Goal: Information Seeking & Learning: Learn about a topic

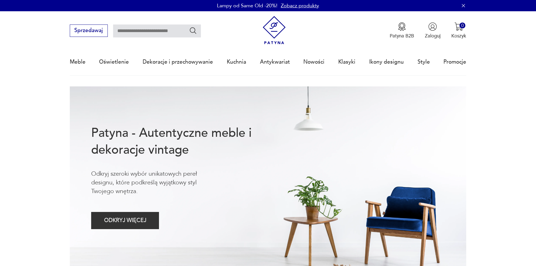
click at [130, 29] on input "text" at bounding box center [157, 30] width 88 height 13
type input "*******"
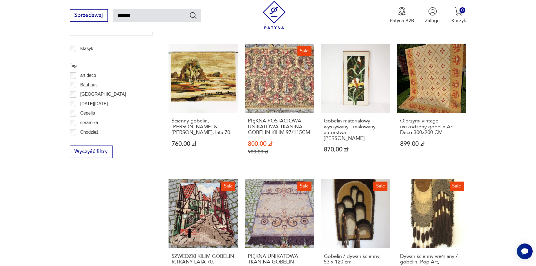
scroll to position [478, 0]
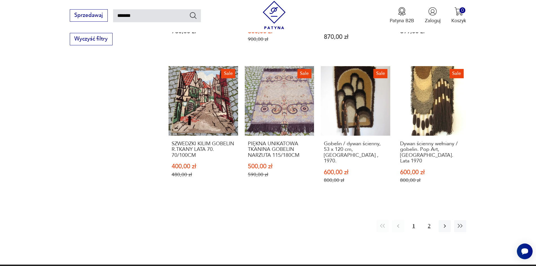
click at [427, 220] on button "2" at bounding box center [429, 226] width 12 height 12
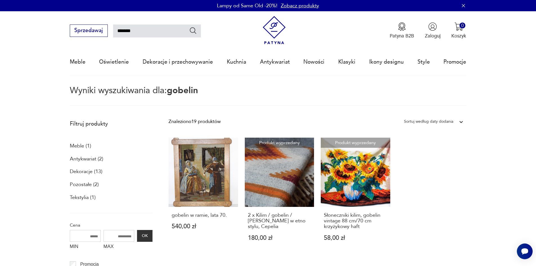
drag, startPoint x: 139, startPoint y: 32, endPoint x: 114, endPoint y: 32, distance: 24.8
click at [114, 32] on input "*******" at bounding box center [157, 30] width 88 height 13
type input "*********"
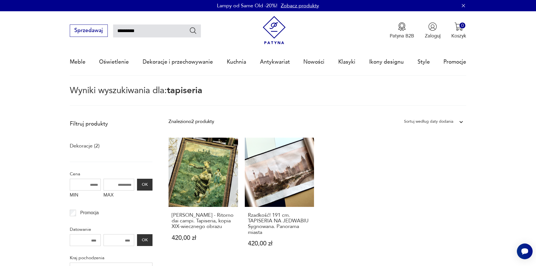
drag, startPoint x: 138, startPoint y: 30, endPoint x: 111, endPoint y: 30, distance: 27.0
click at [111, 30] on div "Sprzedawaj *********" at bounding box center [135, 30] width 131 height 12
type input "*******"
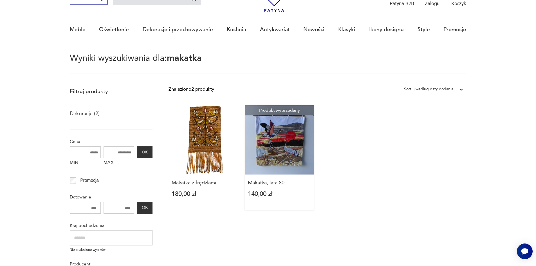
click at [289, 153] on link "Produkt wyprzedany Makatka, lata 80. 140,00 zł" at bounding box center [279, 157] width 69 height 105
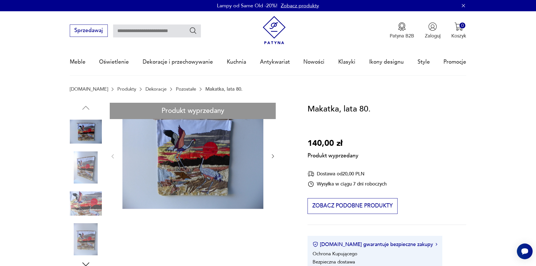
click at [88, 172] on div "Produkt wyprzedany Opis produktu Ręcznie wykonana makatka z roku 1989. Przedsta…" at bounding box center [181, 265] width 222 height 325
click at [98, 210] on div "Produkt wyprzedany Opis produktu Ręcznie wykonana makatka z roku 1989. Przedsta…" at bounding box center [181, 265] width 222 height 325
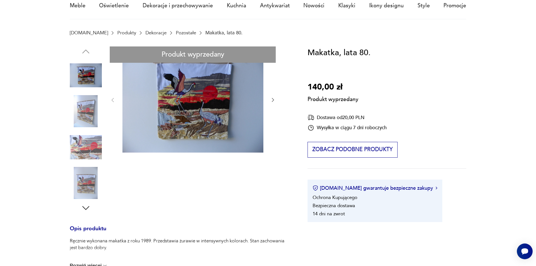
scroll to position [84, 0]
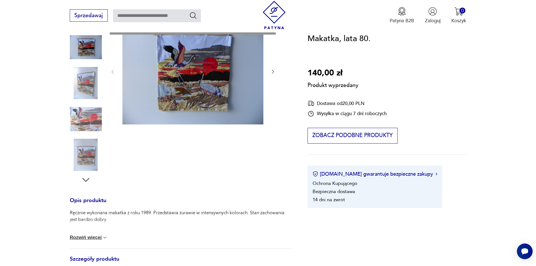
click at [273, 73] on div "Produkt wyprzedany Opis produktu Ręcznie wykonana makatka z roku 1989. Przedsta…" at bounding box center [181, 180] width 222 height 325
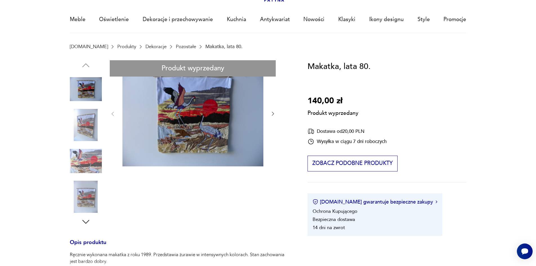
scroll to position [0, 0]
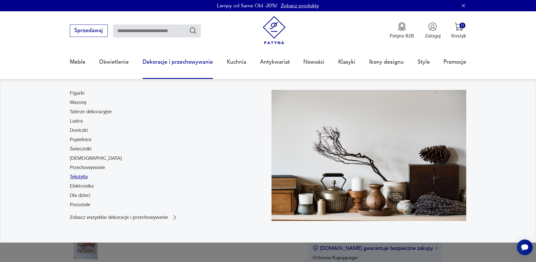
click at [82, 176] on link "Tekstylia" at bounding box center [79, 176] width 18 height 7
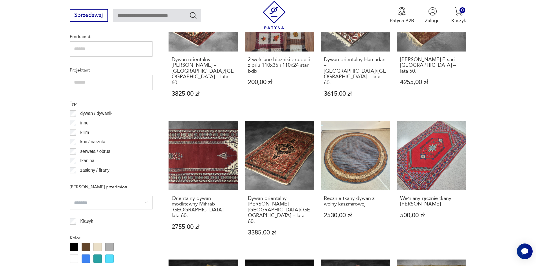
scroll to position [449, 0]
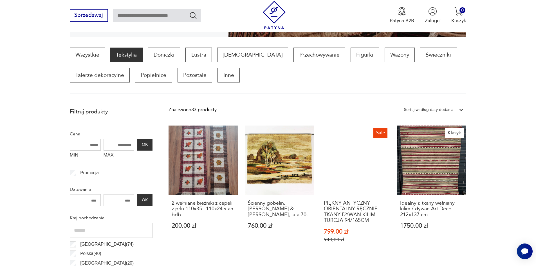
scroll to position [159, 0]
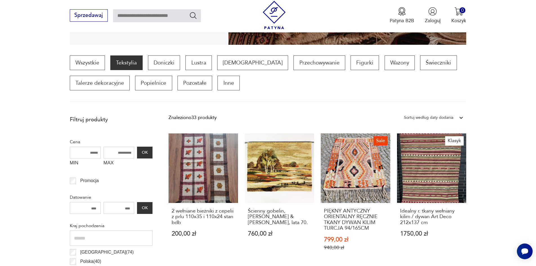
click at [125, 154] on input "MAX" at bounding box center [119, 153] width 31 height 12
type input "***"
click at [144, 150] on button "OK" at bounding box center [144, 153] width 15 height 12
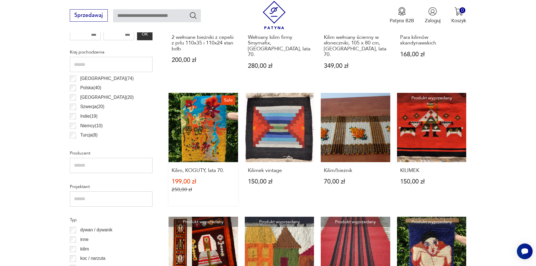
scroll to position [328, 0]
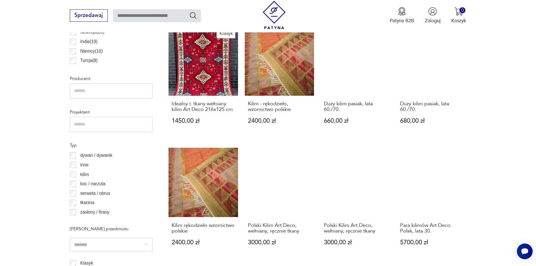
scroll to position [469, 0]
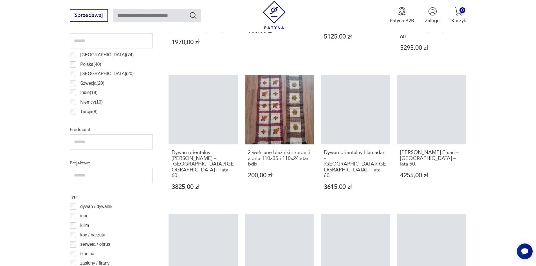
scroll to position [469, 0]
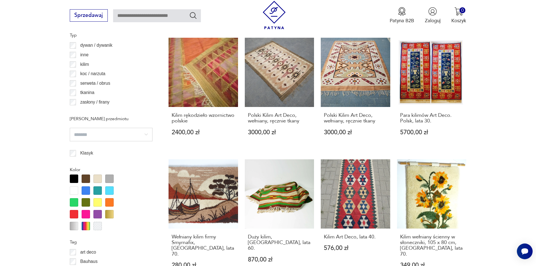
scroll to position [581, 0]
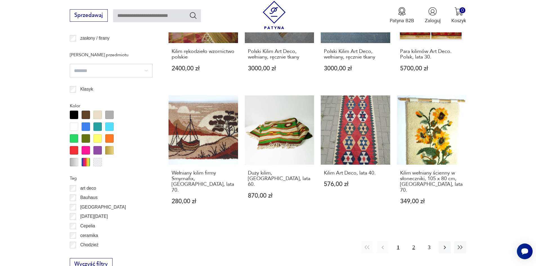
click at [412, 242] on button "2" at bounding box center [414, 247] width 12 height 12
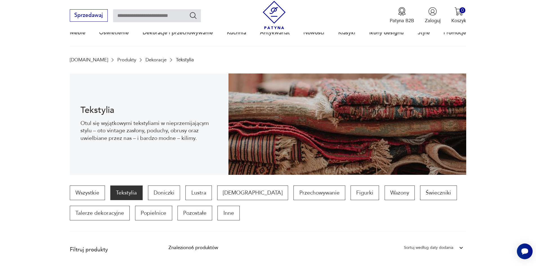
scroll to position [19, 0]
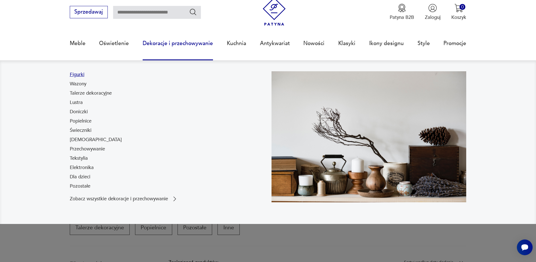
click at [78, 77] on link "Figurki" at bounding box center [77, 74] width 15 height 7
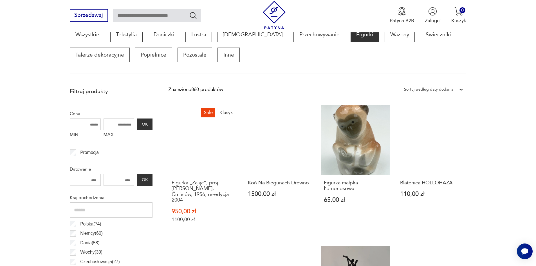
scroll to position [272, 0]
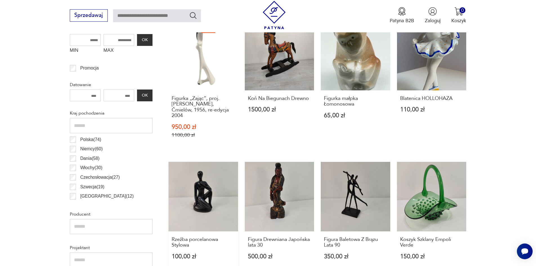
click at [211, 188] on link "Rzeźba porcelanowa Stylowa 100,00 zł" at bounding box center [203, 217] width 69 height 111
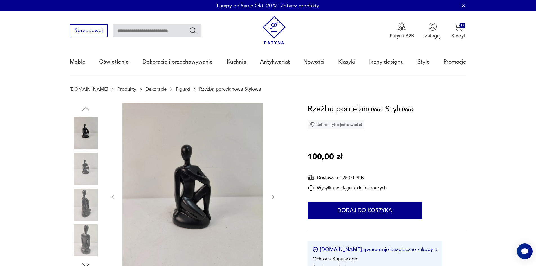
click at [88, 172] on img at bounding box center [86, 168] width 32 height 32
click at [95, 200] on img at bounding box center [86, 204] width 32 height 32
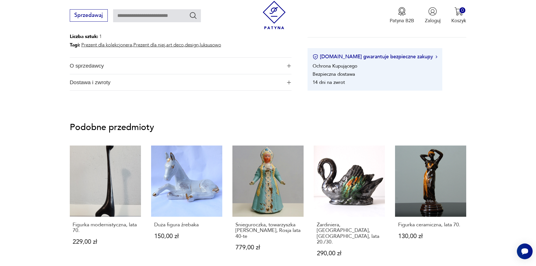
scroll to position [394, 0]
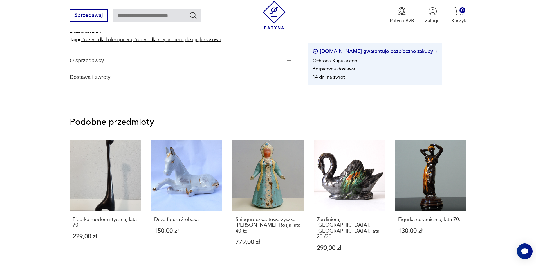
click at [250, 62] on span "O sprzedawcy" at bounding box center [176, 60] width 212 height 16
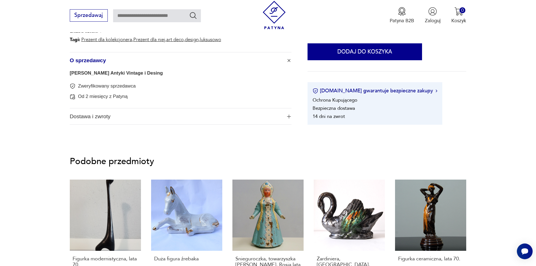
click at [287, 62] on button "O sprzedawcy" at bounding box center [181, 60] width 222 height 16
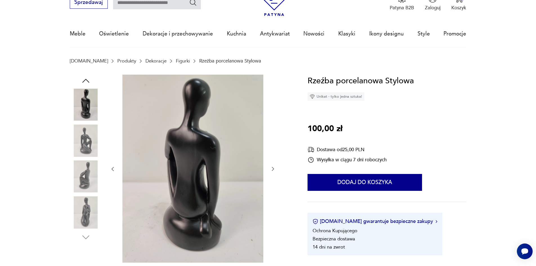
scroll to position [0, 0]
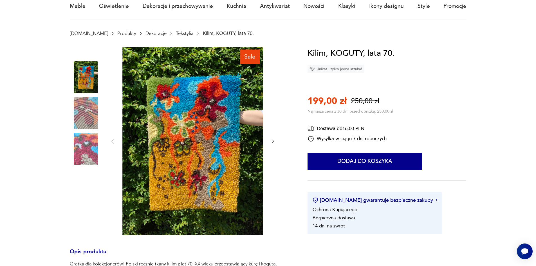
scroll to position [56, 0]
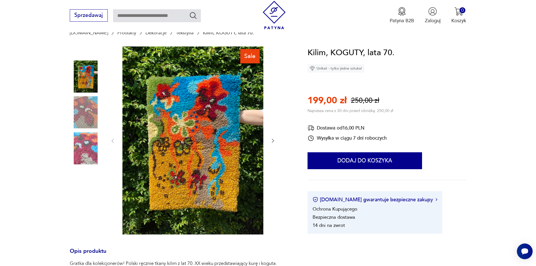
click at [80, 116] on img at bounding box center [86, 112] width 32 height 32
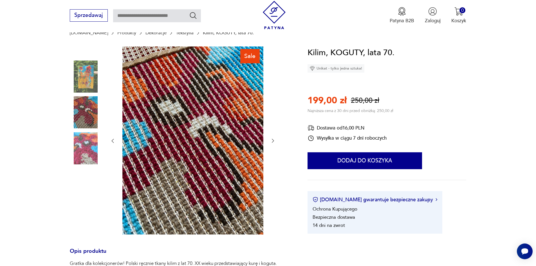
click at [86, 145] on img at bounding box center [86, 148] width 32 height 32
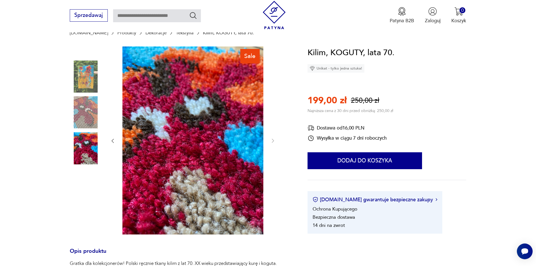
click at [80, 80] on img at bounding box center [86, 76] width 32 height 32
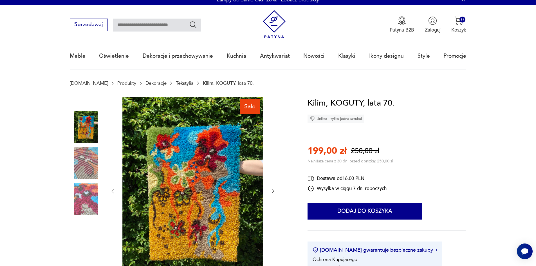
scroll to position [0, 0]
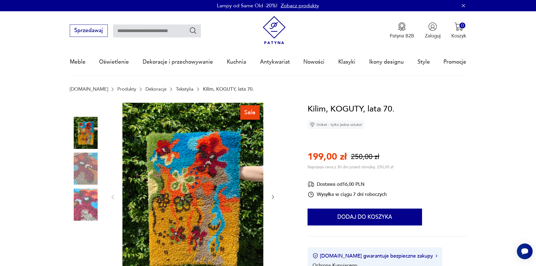
click at [463, 160] on div "Kilim, KOGUTY, lata 70. Unikat - tylko jedna sztuka! 199,00 zł 250,00 zł Najniż…" at bounding box center [387, 196] width 159 height 187
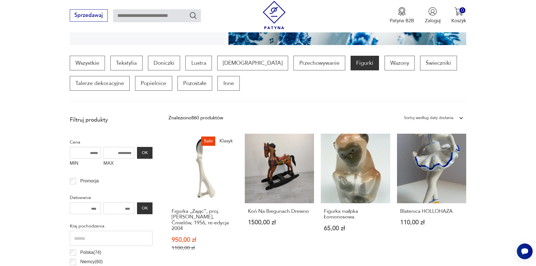
drag, startPoint x: 114, startPoint y: 152, endPoint x: 125, endPoint y: 150, distance: 10.7
click at [125, 150] on input "MAX" at bounding box center [119, 153] width 31 height 12
type input "***"
click at [141, 153] on button "OK" at bounding box center [144, 153] width 15 height 12
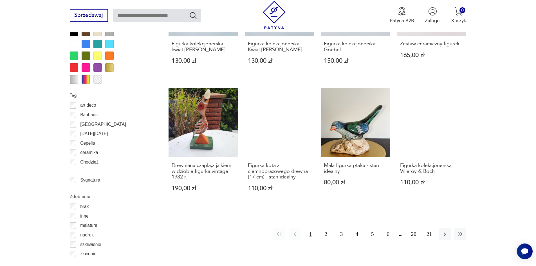
scroll to position [581, 0]
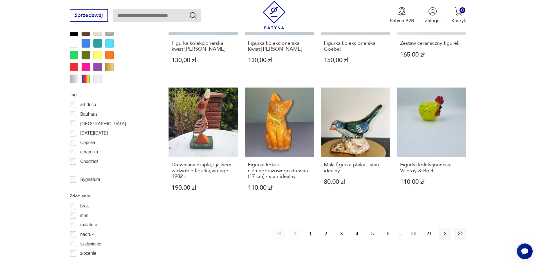
click at [323, 234] on button "2" at bounding box center [326, 234] width 12 height 12
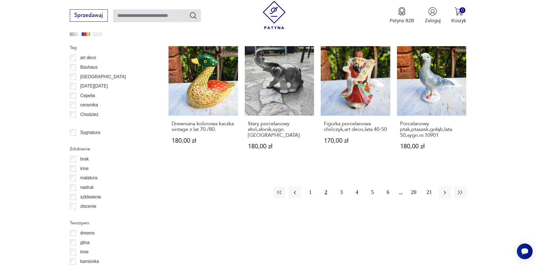
scroll to position [638, 0]
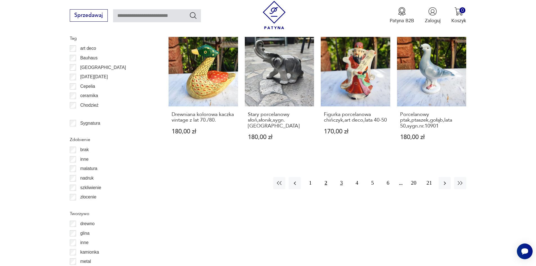
click at [340, 183] on button "3" at bounding box center [341, 183] width 12 height 12
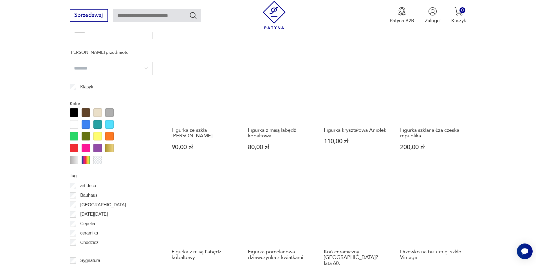
scroll to position [609, 0]
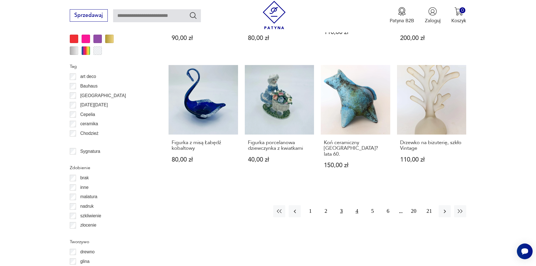
click at [354, 205] on button "4" at bounding box center [357, 211] width 12 height 12
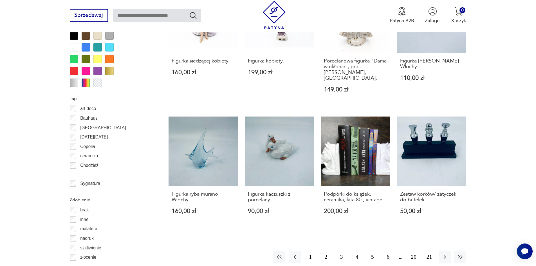
scroll to position [581, 0]
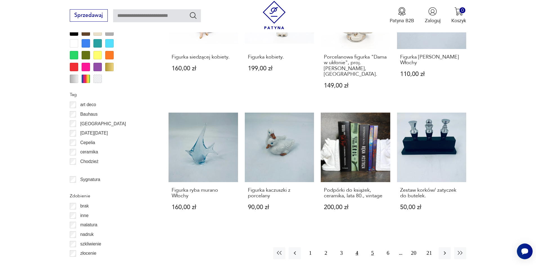
click at [376, 247] on button "5" at bounding box center [372, 253] width 12 height 12
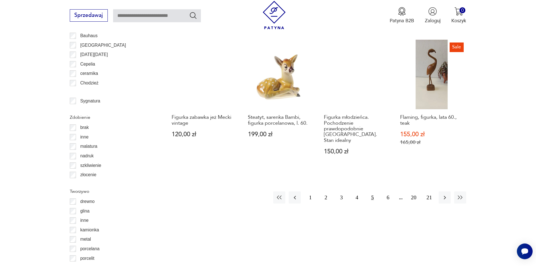
scroll to position [666, 0]
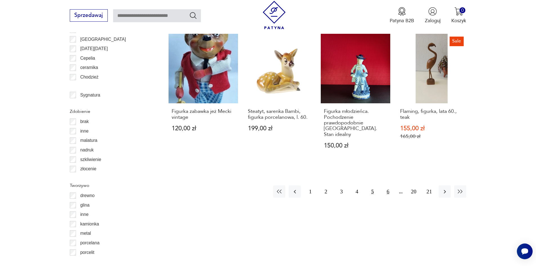
click at [387, 187] on button "6" at bounding box center [388, 191] width 12 height 12
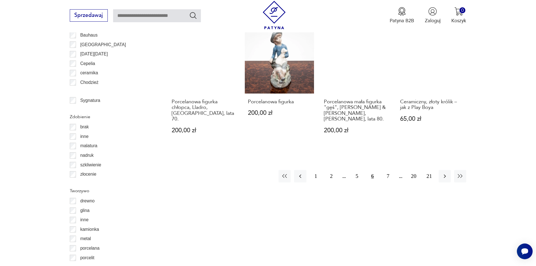
scroll to position [666, 0]
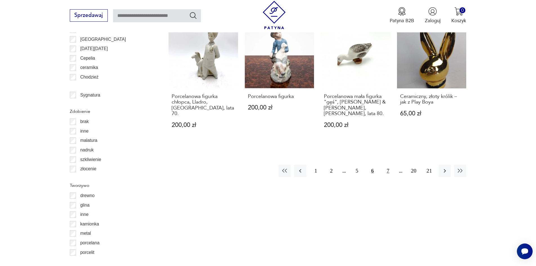
click at [389, 165] on button "7" at bounding box center [388, 171] width 12 height 12
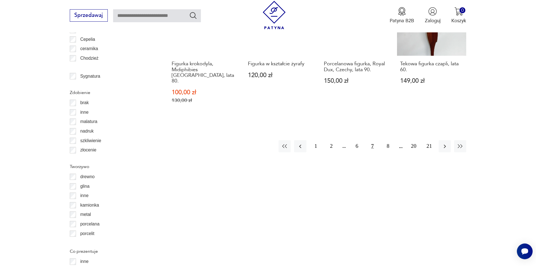
scroll to position [694, 0]
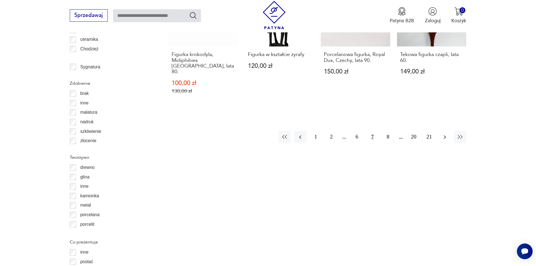
click at [440, 131] on button "button" at bounding box center [445, 137] width 12 height 12
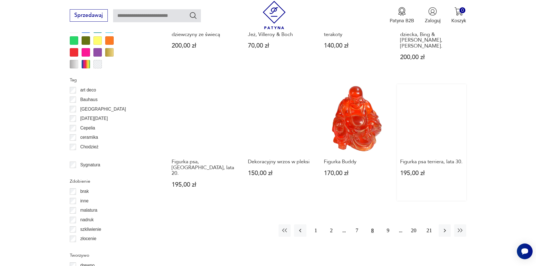
scroll to position [609, 0]
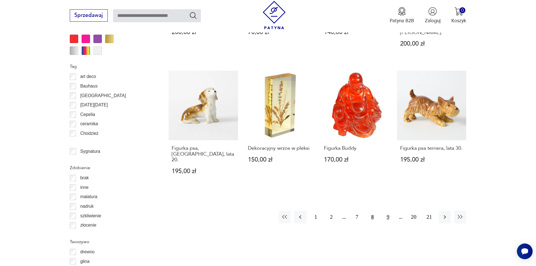
click at [387, 211] on button "9" at bounding box center [388, 217] width 12 height 12
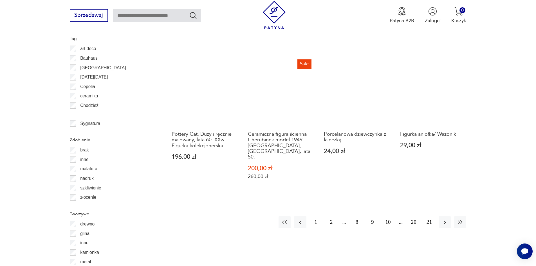
scroll to position [638, 0]
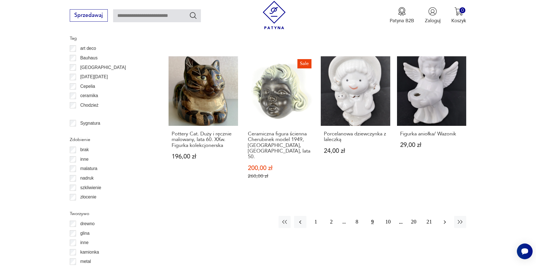
click at [445, 219] on icon "button" at bounding box center [444, 222] width 7 height 7
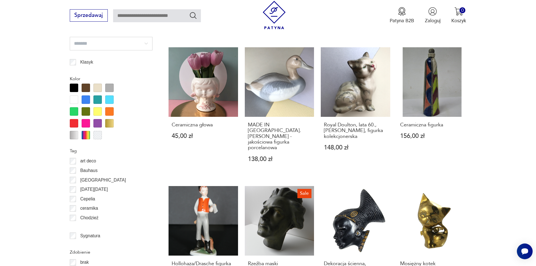
scroll to position [666, 0]
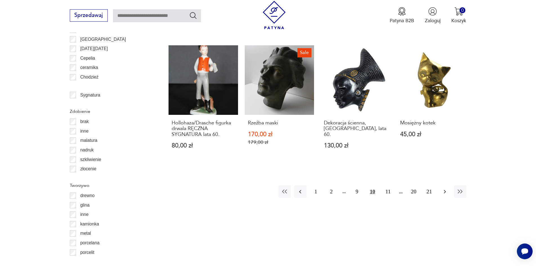
click at [446, 188] on icon "button" at bounding box center [444, 191] width 7 height 7
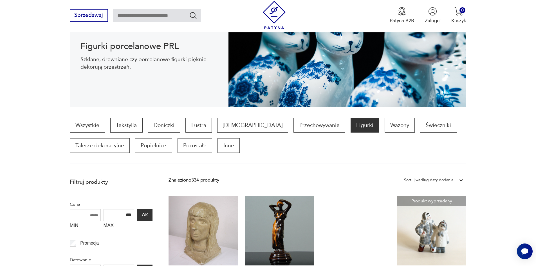
scroll to position [47, 0]
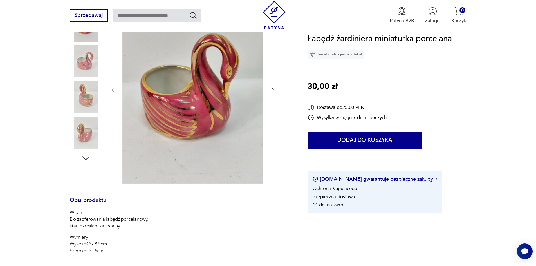
scroll to position [113, 0]
